Goal: Obtain resource: Download file/media

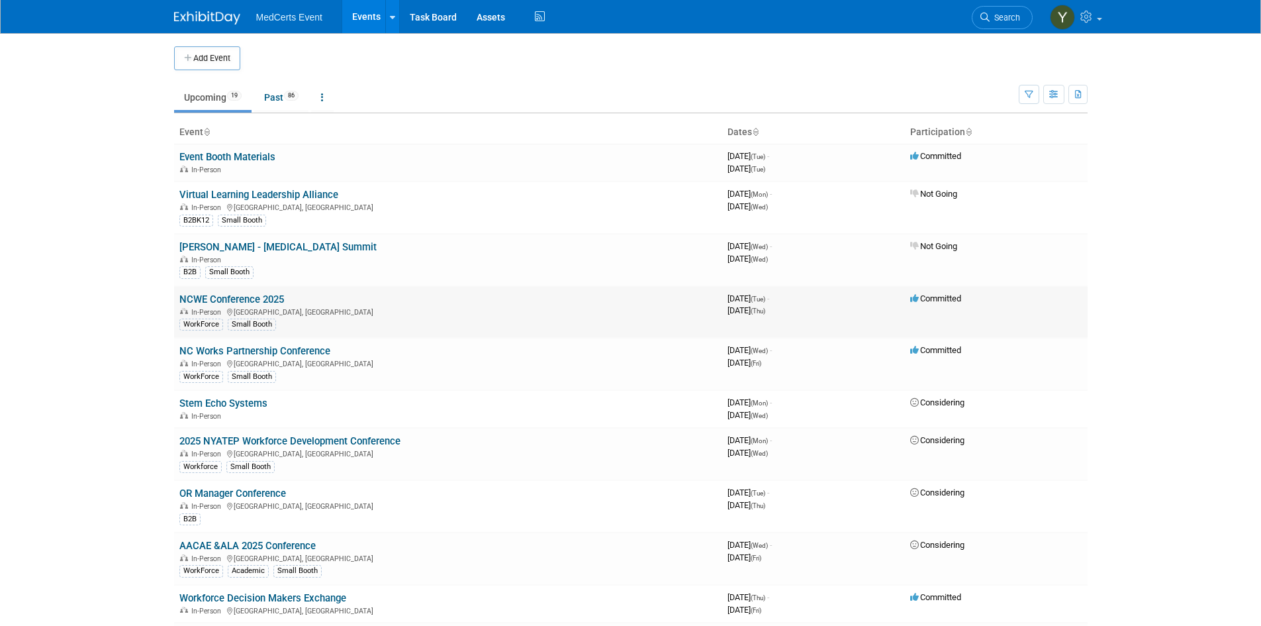
click at [256, 297] on link "NCWE Conference 2025" at bounding box center [231, 299] width 105 height 12
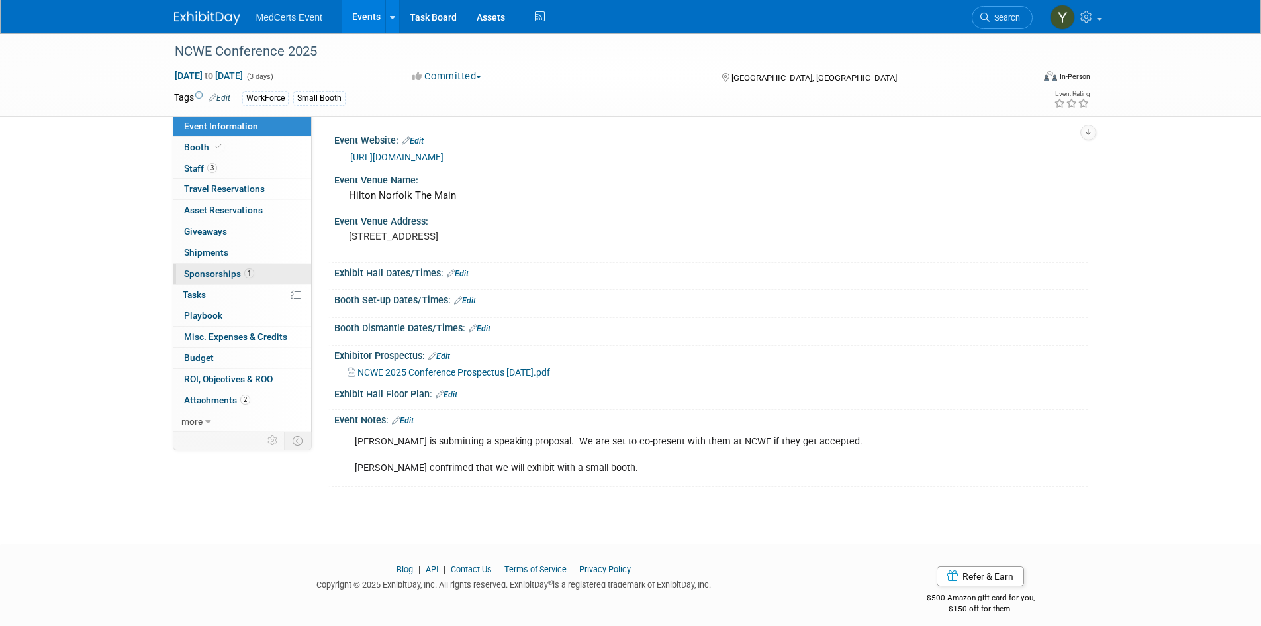
click at [206, 283] on link "1 Sponsorships 1" at bounding box center [242, 274] width 138 height 21
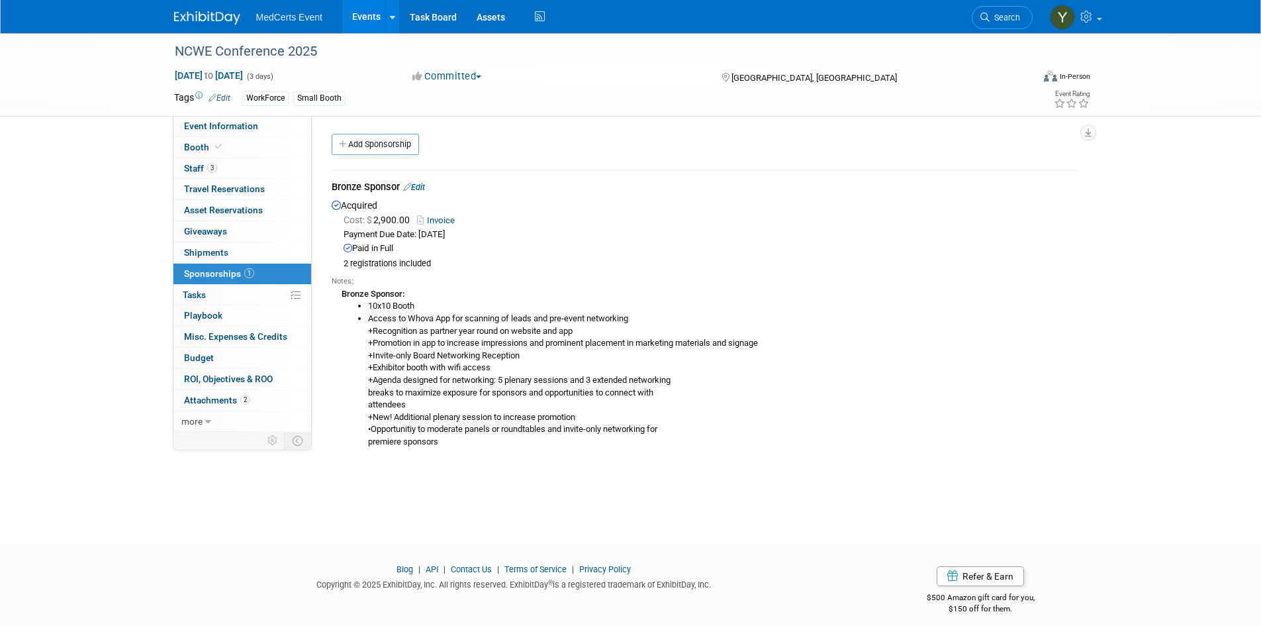
click at [444, 222] on link "Invoice" at bounding box center [438, 220] width 43 height 10
click at [230, 164] on link "3 Staff 3" at bounding box center [242, 168] width 138 height 21
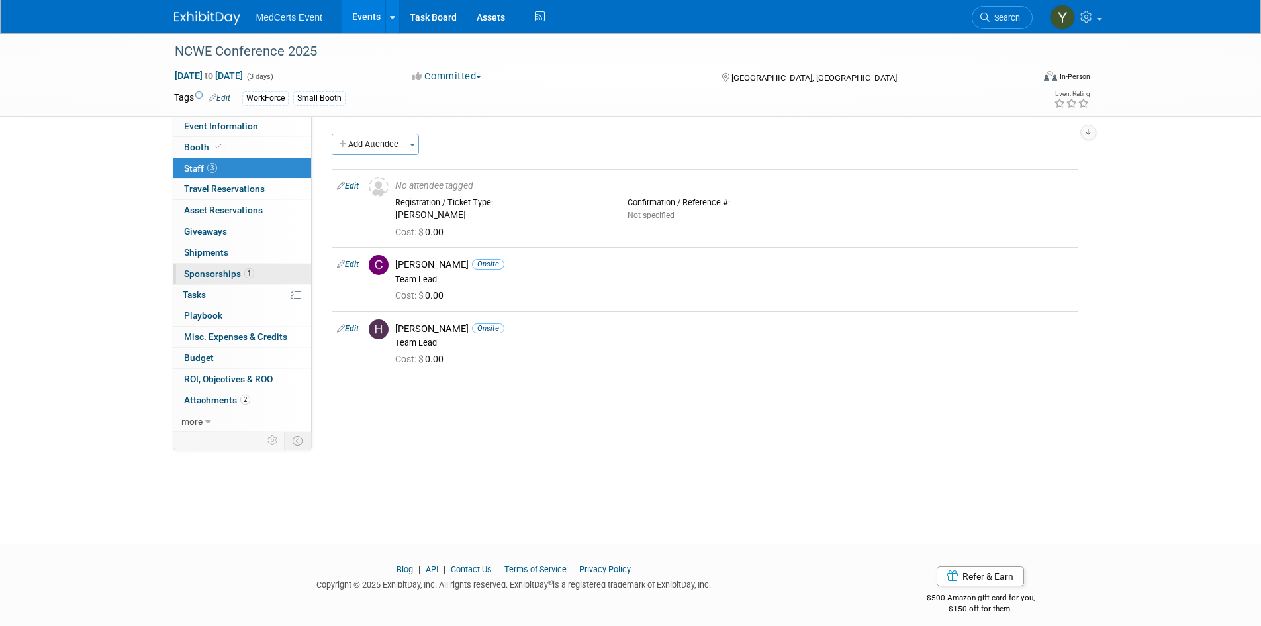
click at [247, 277] on span "1" at bounding box center [249, 273] width 10 height 10
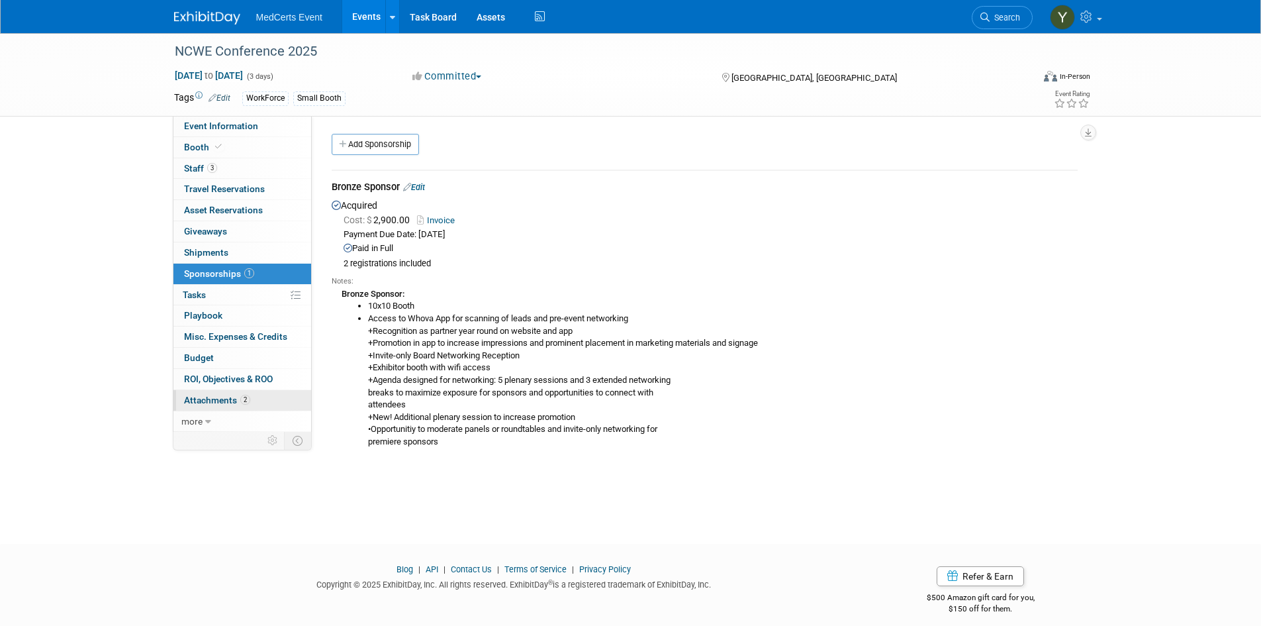
click at [240, 398] on span "2" at bounding box center [245, 400] width 10 height 10
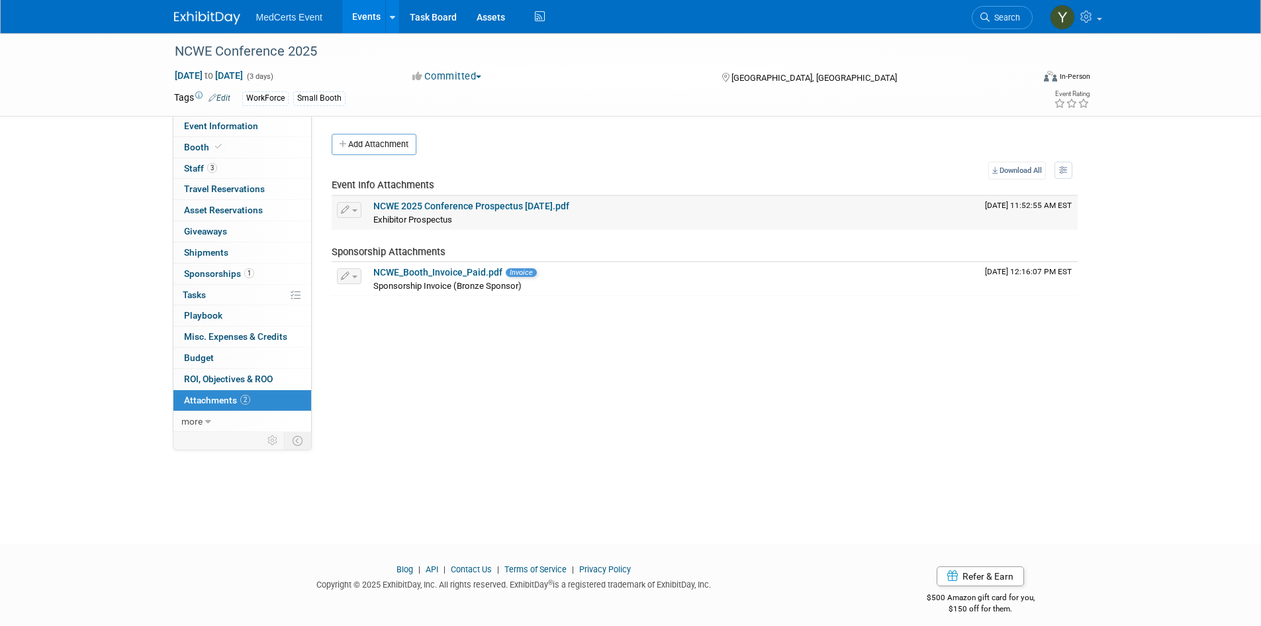
click at [459, 205] on link "NCWE 2025 Conference Prospectus 4.3.25.pdf" at bounding box center [471, 206] width 196 height 11
